Goal: Ask a question: Seek information or help from site administrators or community

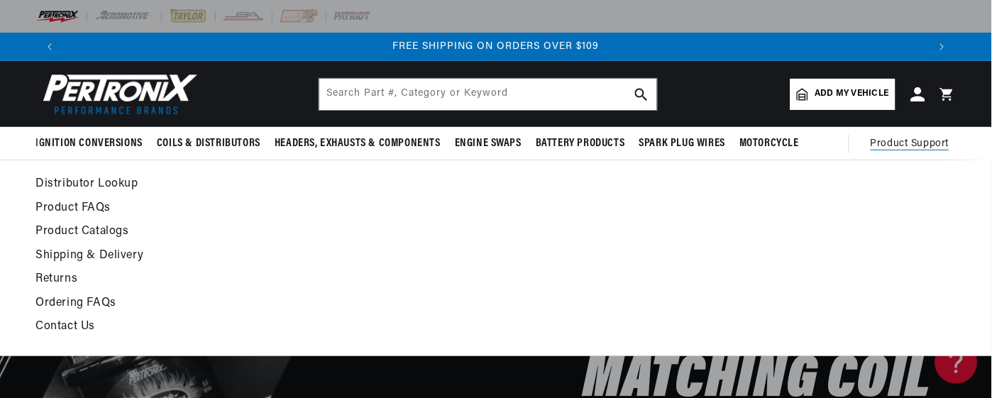
scroll to position [0, 1731]
click at [70, 324] on link "Contact Us" at bounding box center [371, 327] width 672 height 20
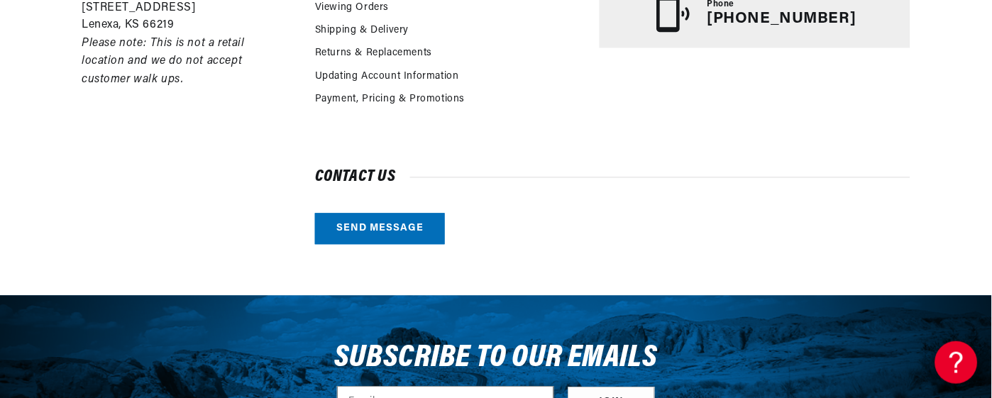
scroll to position [0, 865]
click at [431, 176] on h2 "Contact us" at bounding box center [613, 177] width 596 height 14
click at [353, 185] on h2 "Contact us" at bounding box center [613, 177] width 596 height 14
click at [375, 237] on link "Send message" at bounding box center [380, 230] width 130 height 32
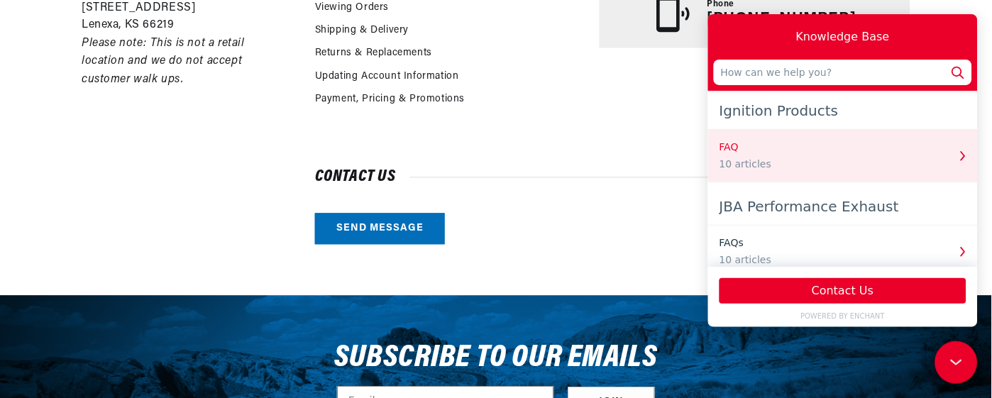
scroll to position [0, 865]
click at [760, 157] on div "10 articles" at bounding box center [833, 163] width 229 height 15
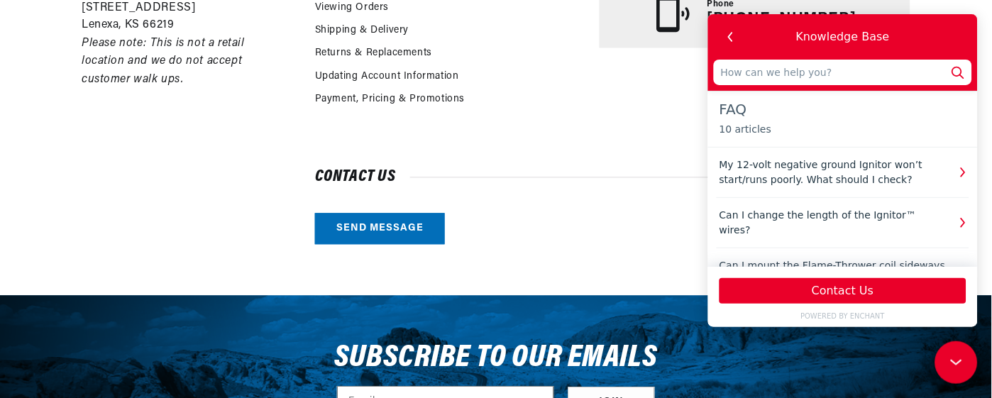
scroll to position [0, 0]
click at [918, 29] on div "Knowledge Base" at bounding box center [842, 36] width 258 height 34
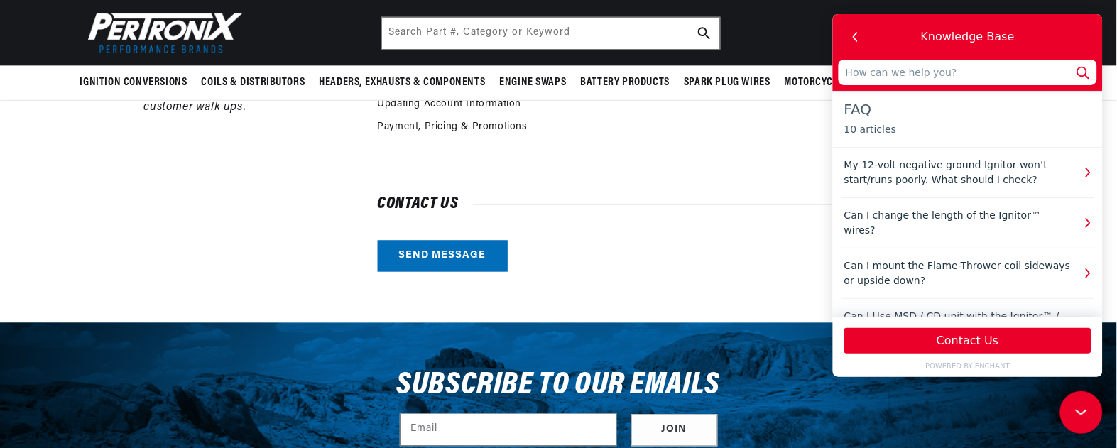
scroll to position [0, 885]
click at [846, 72] on input "text" at bounding box center [967, 72] width 258 height 26
type input "i"
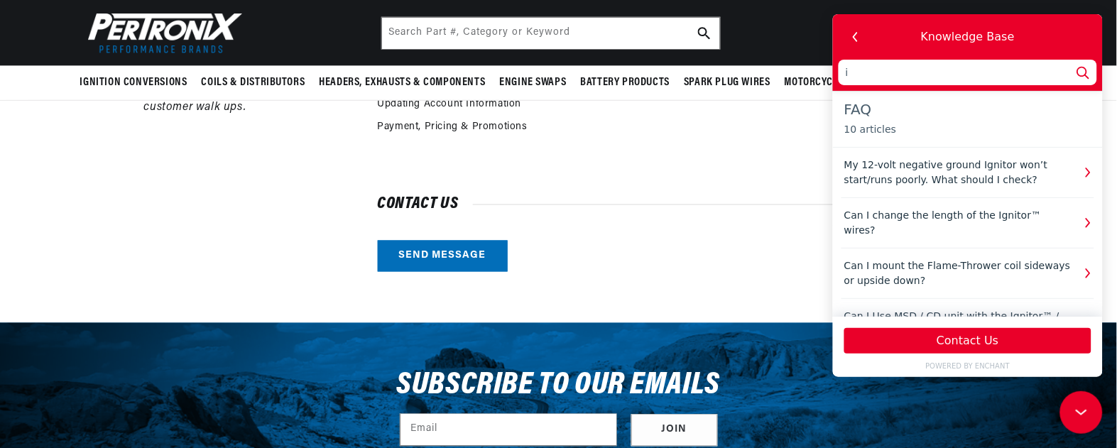
type input "ig"
type input "ign"
type input "igni"
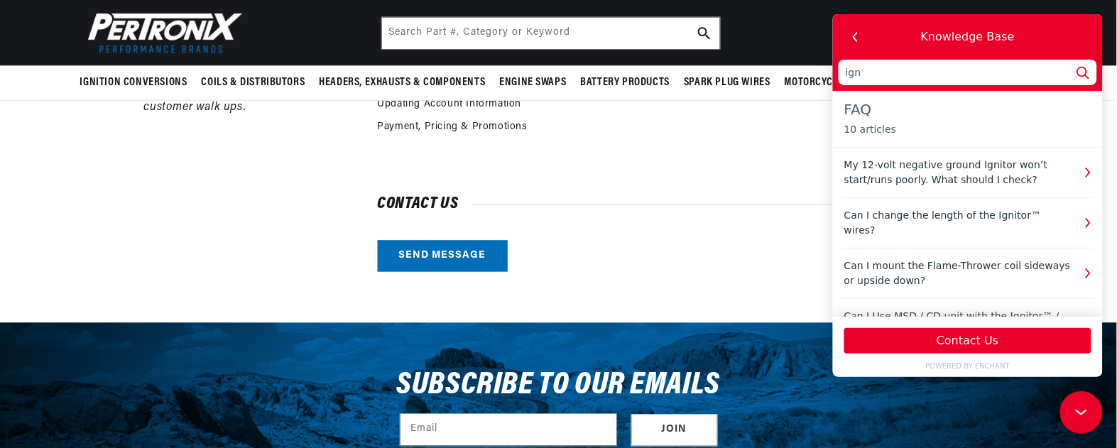
type input "igni"
type input "ignit"
type input "igniti"
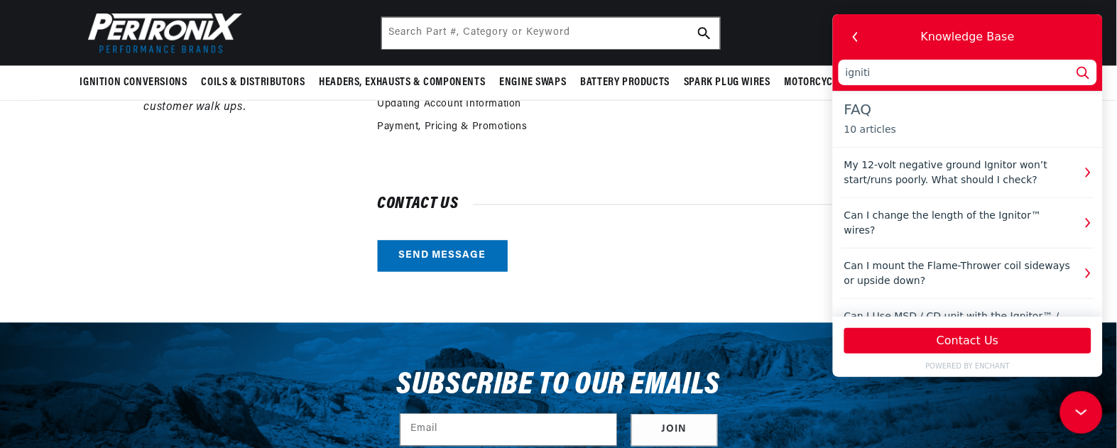
type input "ignitio"
type input "ignition"
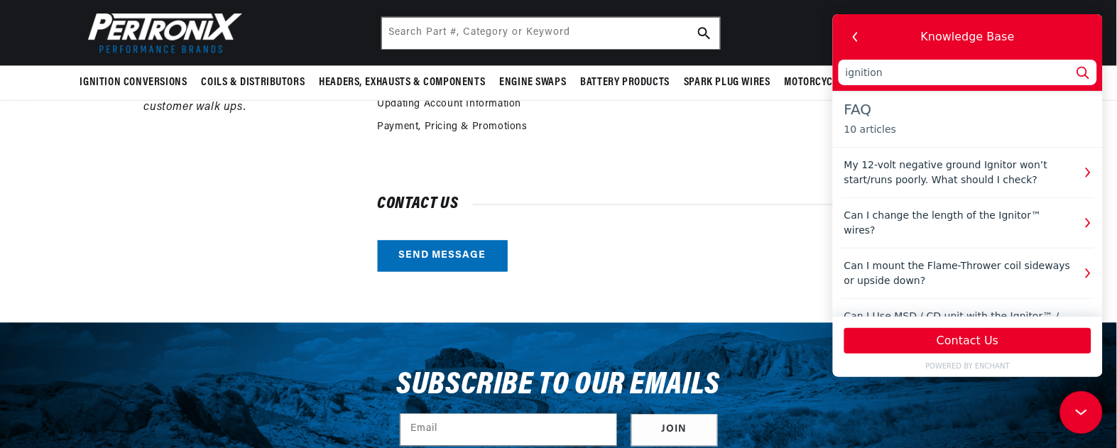
type input "ignition"
type input "ignition c"
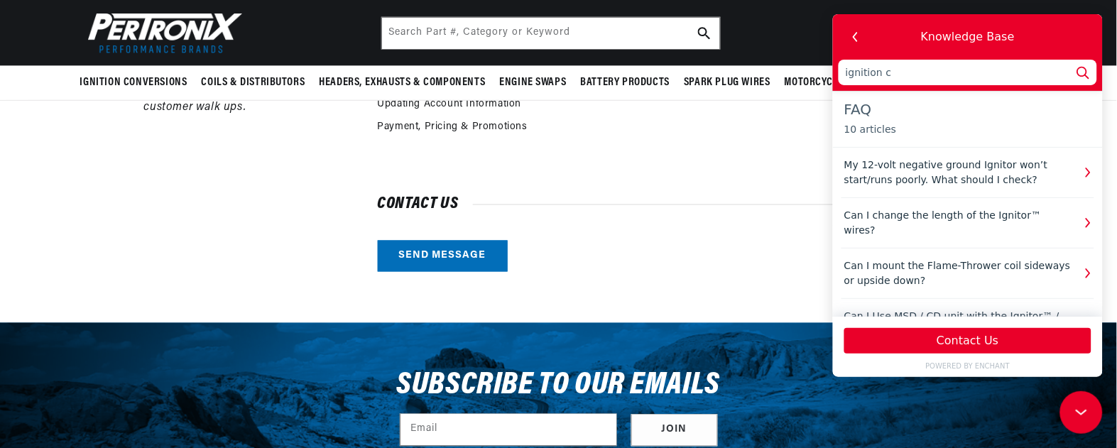
type input "ignition co"
type input "ignition coi"
type input "ignition coil"
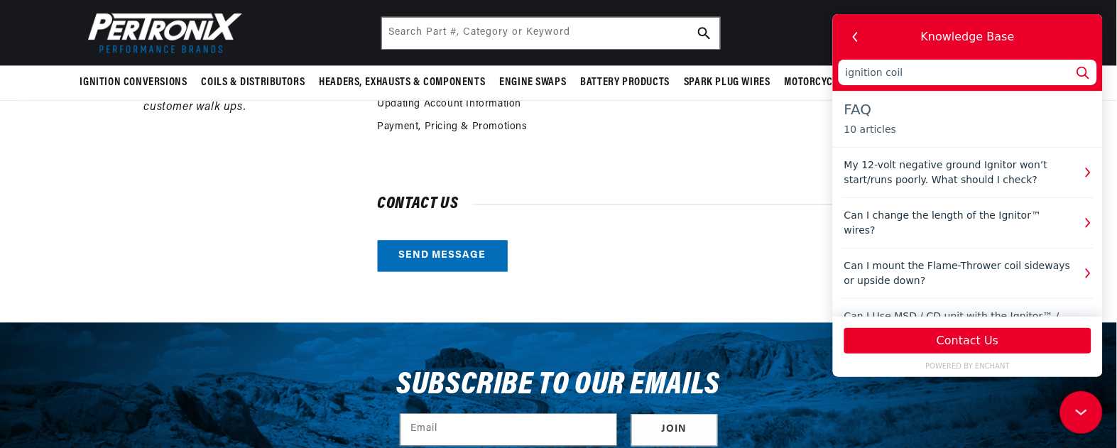
scroll to position [0, 1771]
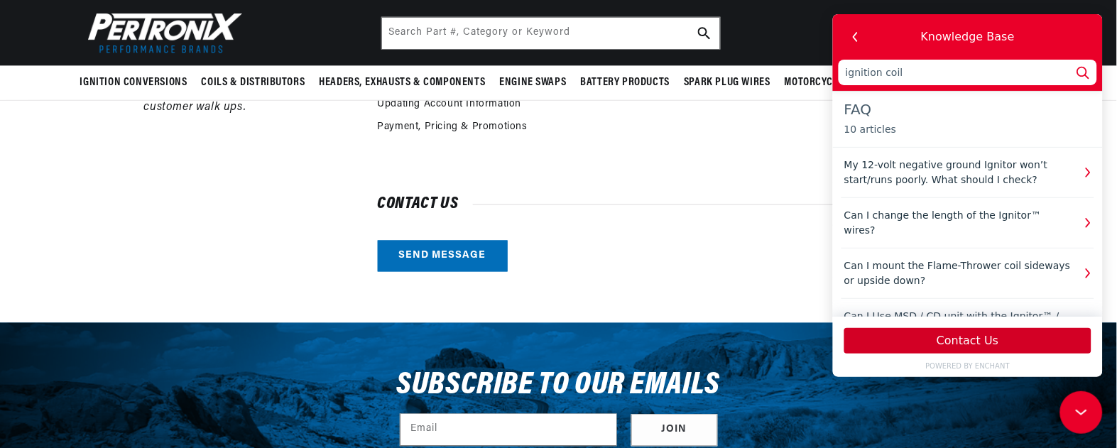
type input "ignition coil"
click at [968, 335] on button "Contact Us" at bounding box center [966, 340] width 247 height 26
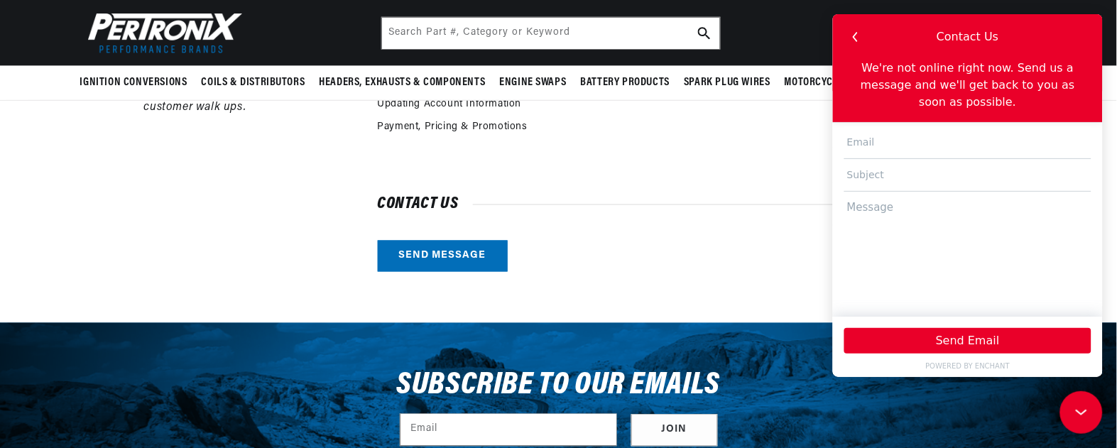
scroll to position [0, 0]
click at [846, 126] on input "text" at bounding box center [966, 142] width 247 height 33
type input "thetrub@hotmail.com"
click at [866, 158] on input "text" at bounding box center [966, 174] width 247 height 33
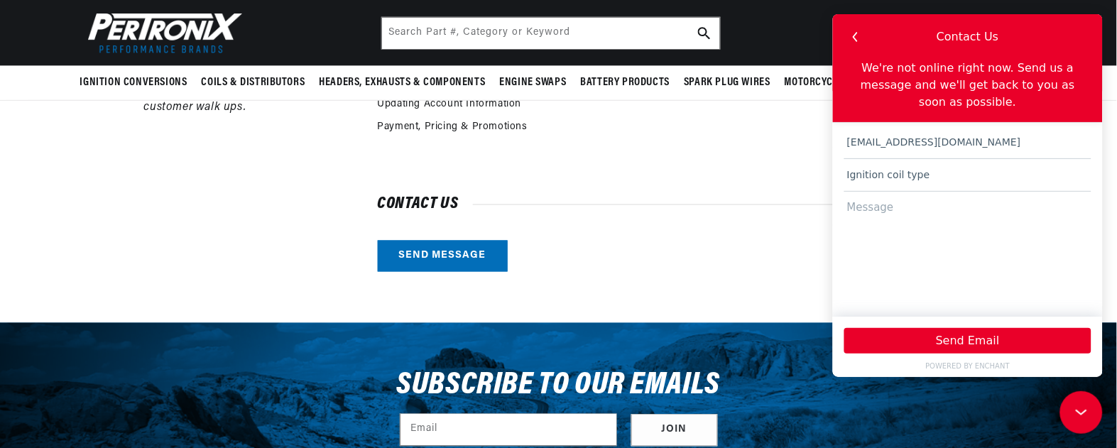
type input "Ignition coil type"
click at [845, 196] on textarea at bounding box center [966, 246] width 247 height 111
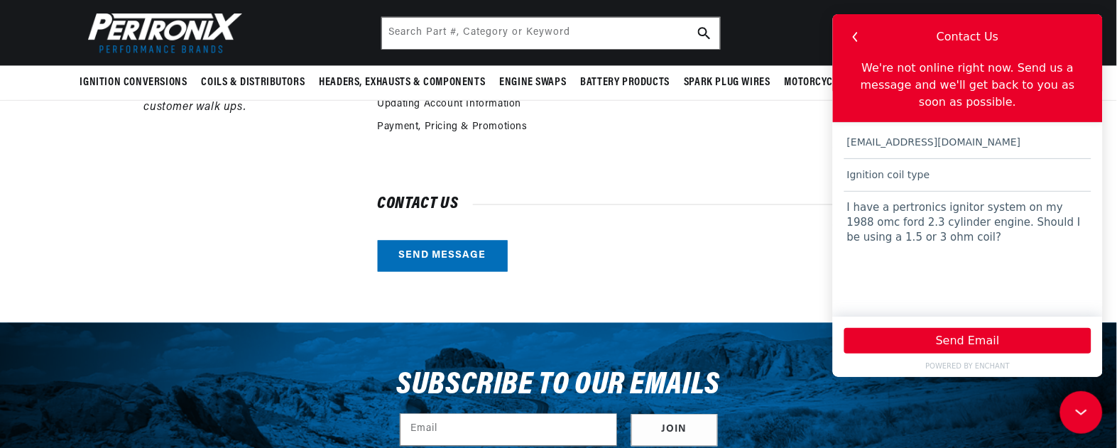
scroll to position [0, 0]
click at [887, 204] on textarea "I have a pertronics ignitor system on my 1988 omc ford 2.3 cylinder engine. Sho…" at bounding box center [966, 246] width 247 height 111
click at [891, 219] on textarea "I have a pertronics ignitor system on my 1988 omc ford 2.3 4 cylinder engine. S…" at bounding box center [966, 246] width 247 height 111
click at [993, 224] on textarea "I have a pertronics ignitor system on my 1988 omc ford 2.3 4 cylinder engine. S…" at bounding box center [966, 246] width 247 height 111
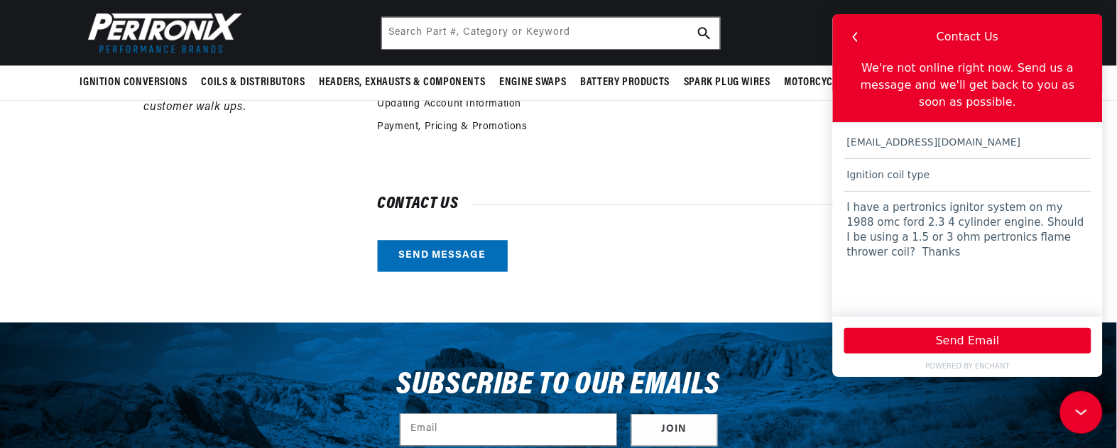
scroll to position [0, 885]
click at [843, 191] on textarea "I have a pertronics ignitor system on my 1988 omc ford 2.3 4 cylinder engine. S…" at bounding box center [966, 246] width 247 height 111
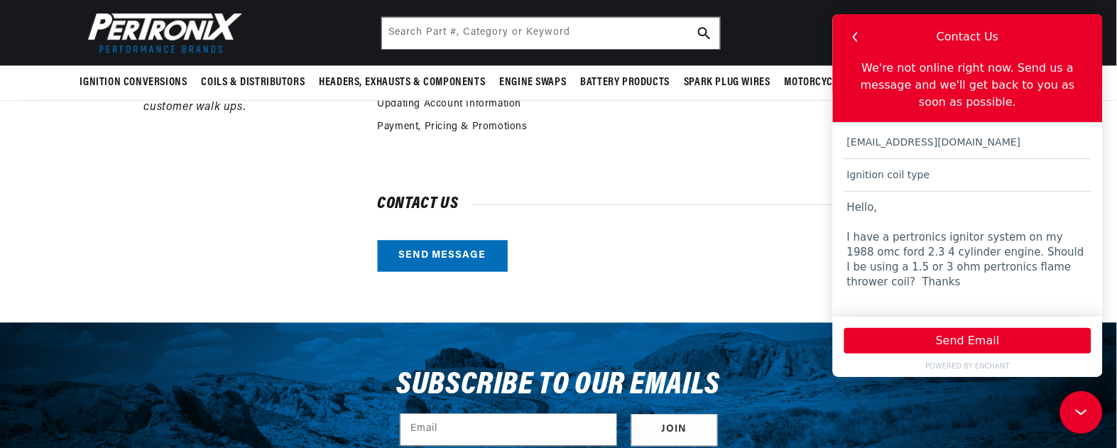
scroll to position [0, 0]
click at [993, 251] on textarea "Hello, I have a pertronics ignitor system on my 1988 omc ford 2.3 4 cylinder en…" at bounding box center [966, 246] width 247 height 111
click at [881, 280] on textarea "Hello, I have a pertronics ignitor system on my 1988 omc ford 2.3 4 cylinder en…" at bounding box center [966, 246] width 247 height 111
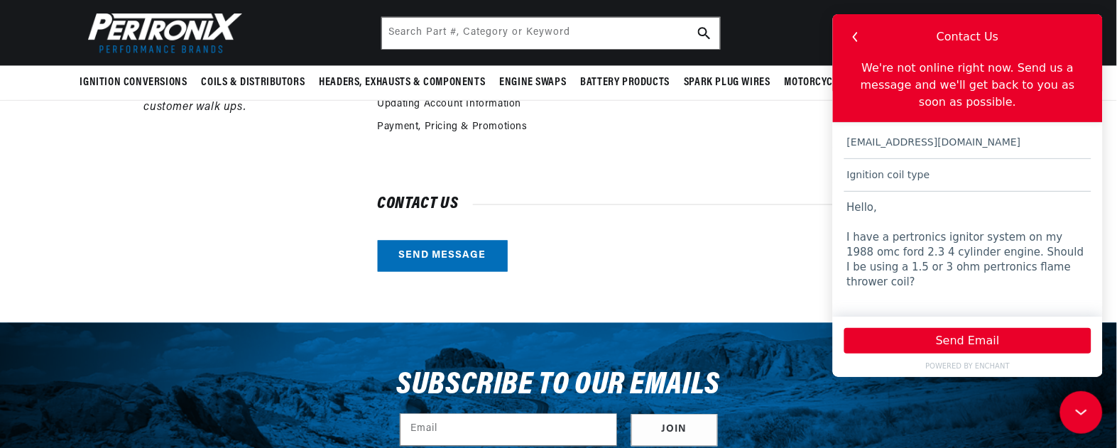
click at [993, 251] on textarea "Hello, I have a pertronics ignitor system on my 1988 omc ford 2.3 4 cylinder en…" at bounding box center [966, 246] width 247 height 111
click at [854, 280] on textarea "Hello, I have a pertronics ignitor system on my 1988 omc ford 2.3 4 cylinder en…" at bounding box center [966, 246] width 247 height 111
click at [884, 283] on textarea "Hello, I have a pertronics ignitor system on my 1988 omc ford 2.3 4 cylinder en…" at bounding box center [966, 246] width 247 height 111
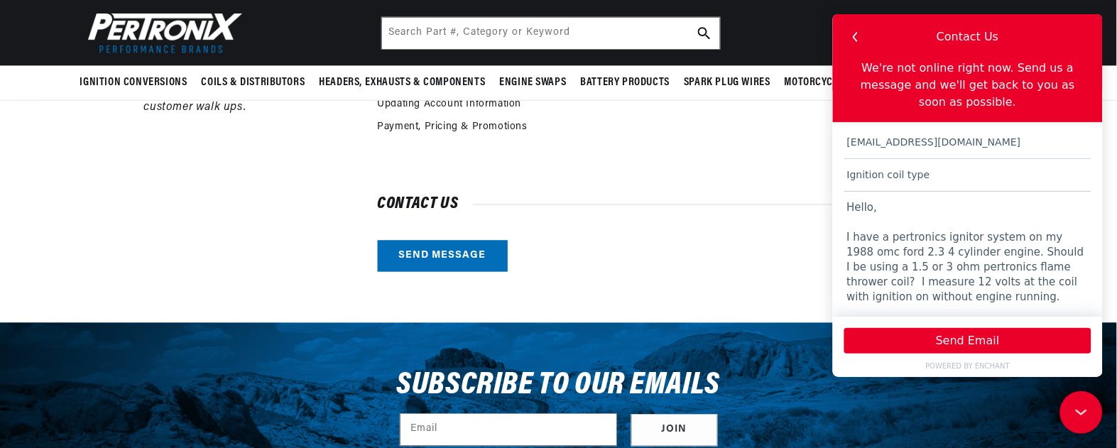
scroll to position [0, 885]
click at [897, 267] on textarea "Hello, I have a pertronics ignitor system on my 1988 omc ford 2.3 4 cylinder en…" at bounding box center [966, 246] width 247 height 111
click at [926, 268] on textarea "Hello, I have a pertronics ignitor system on my 1988 omc ford 2.3 4 cylinder en…" at bounding box center [966, 246] width 247 height 111
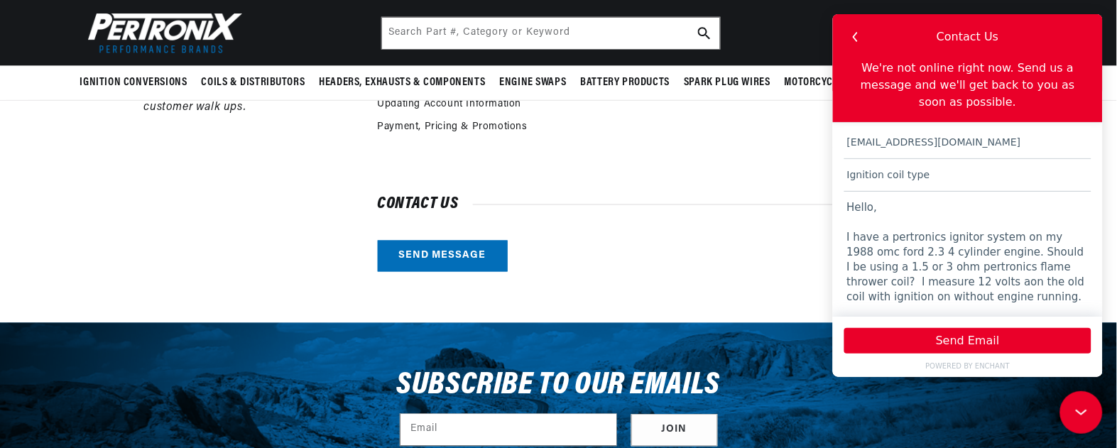
click at [893, 266] on textarea "Hello, I have a pertronics ignitor system on my 1988 omc ford 2.3 4 cylinder en…" at bounding box center [966, 246] width 247 height 111
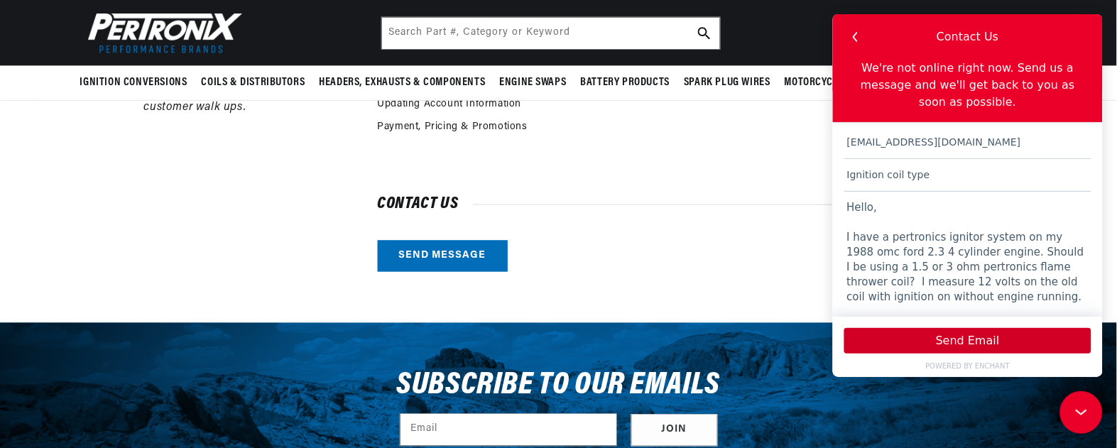
type textarea "Hello, I have a pertronics ignitor system on my 1988 omc ford 2.3 4 cylinder en…"
click at [965, 339] on button "Send Email" at bounding box center [966, 340] width 247 height 26
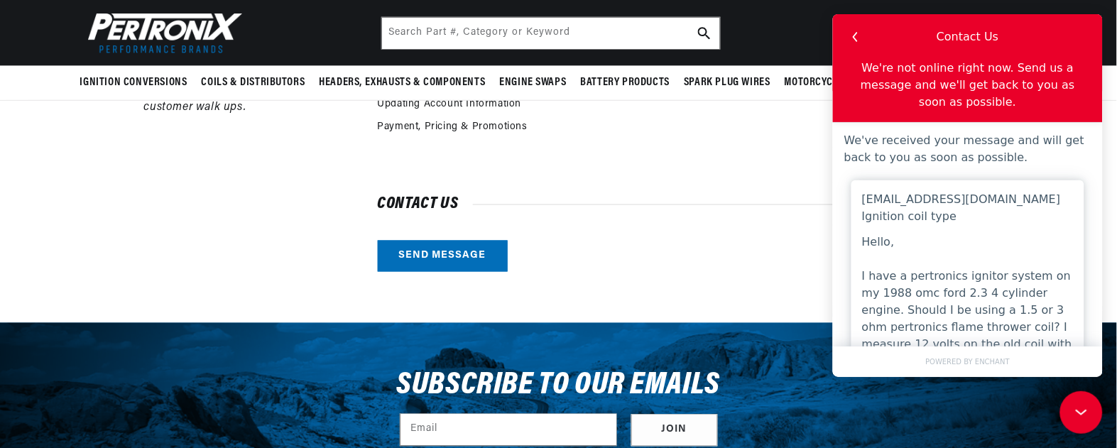
scroll to position [0, 885]
